Goal: Browse casually

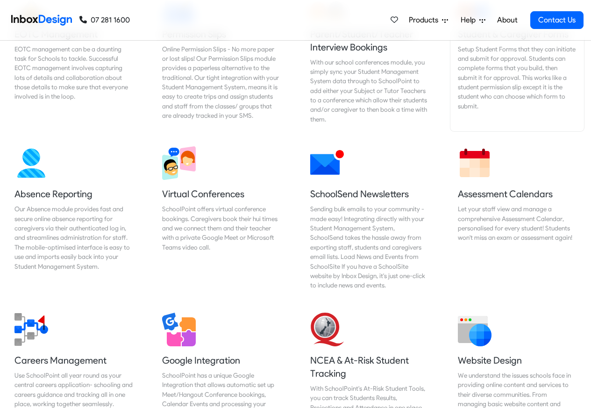
scroll to position [673, 0]
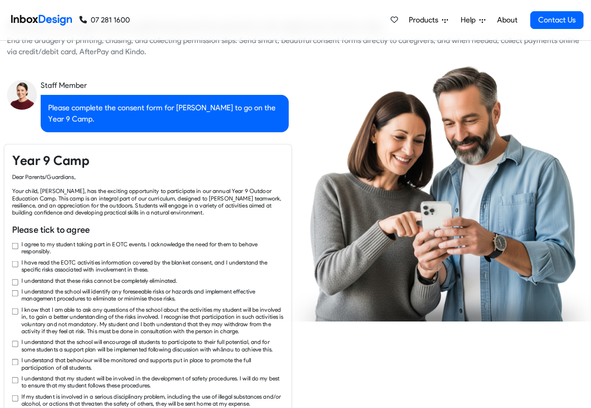
checkbox input "true"
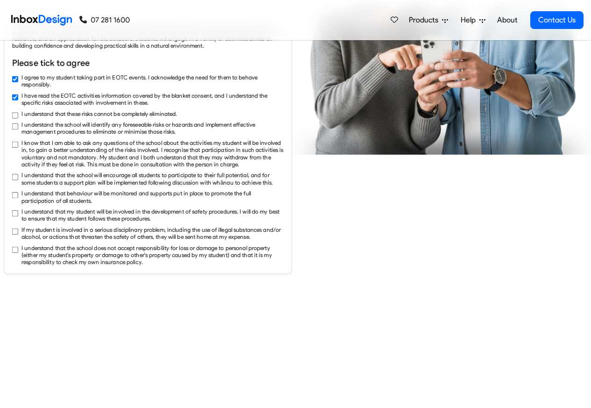
checkbox input "true"
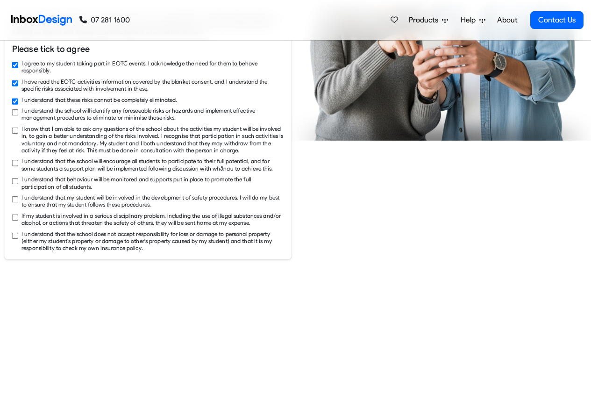
checkbox input "true"
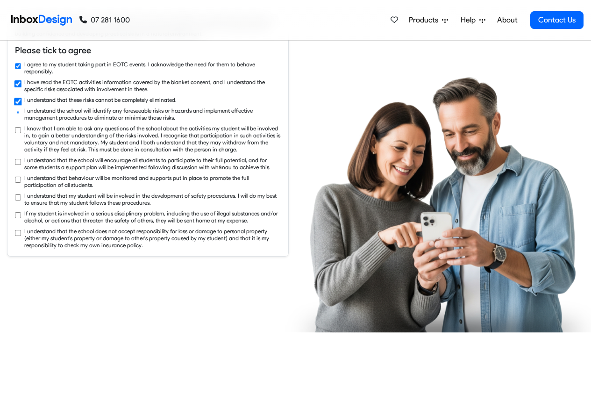
checkbox input "true"
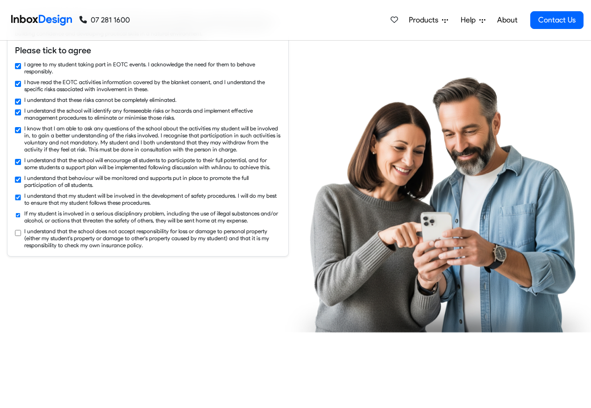
checkbox input "true"
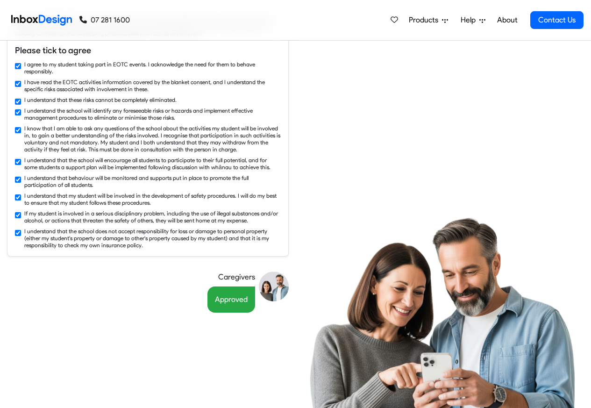
scroll to position [5579, 0]
